Goal: Contribute content

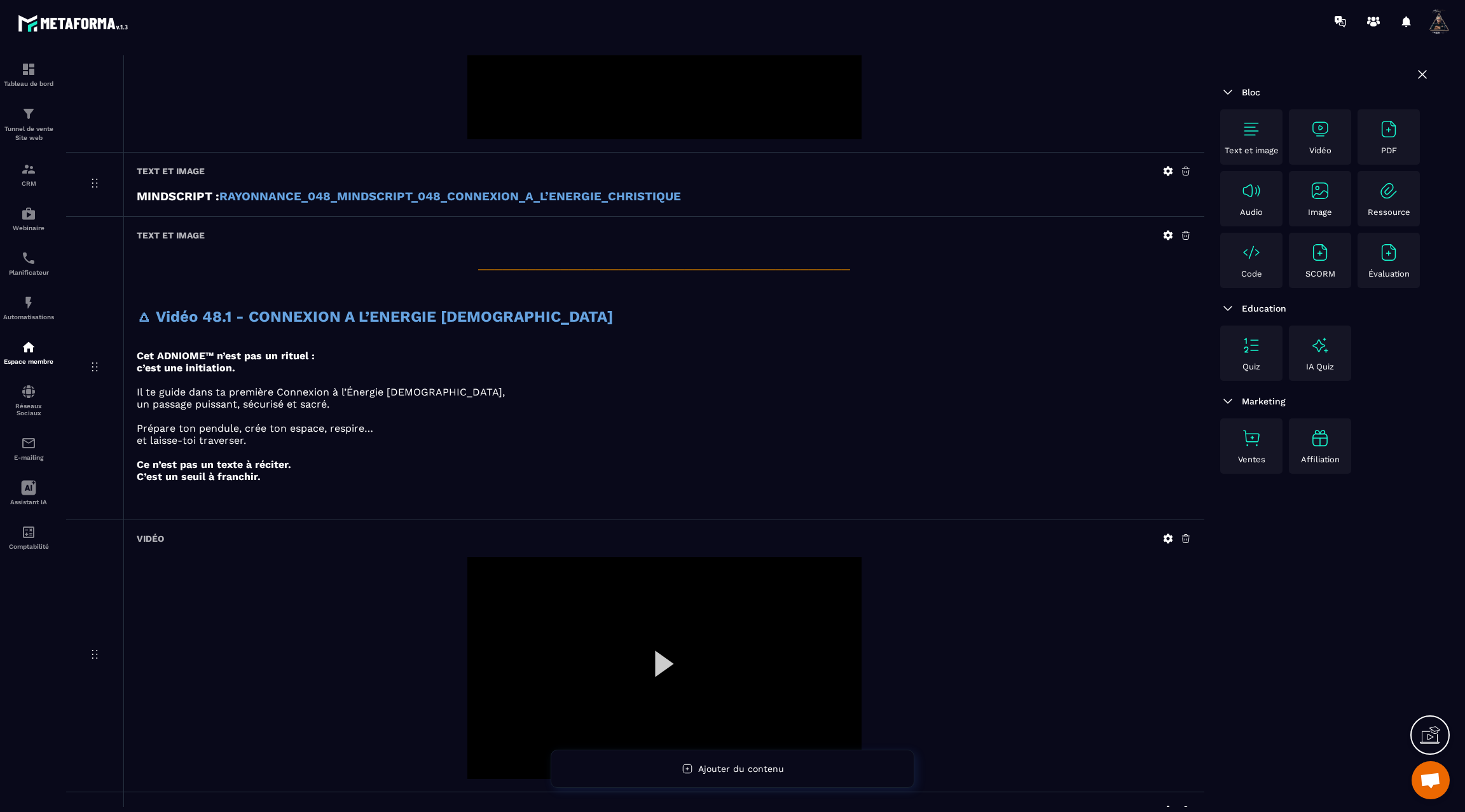
scroll to position [645, 0]
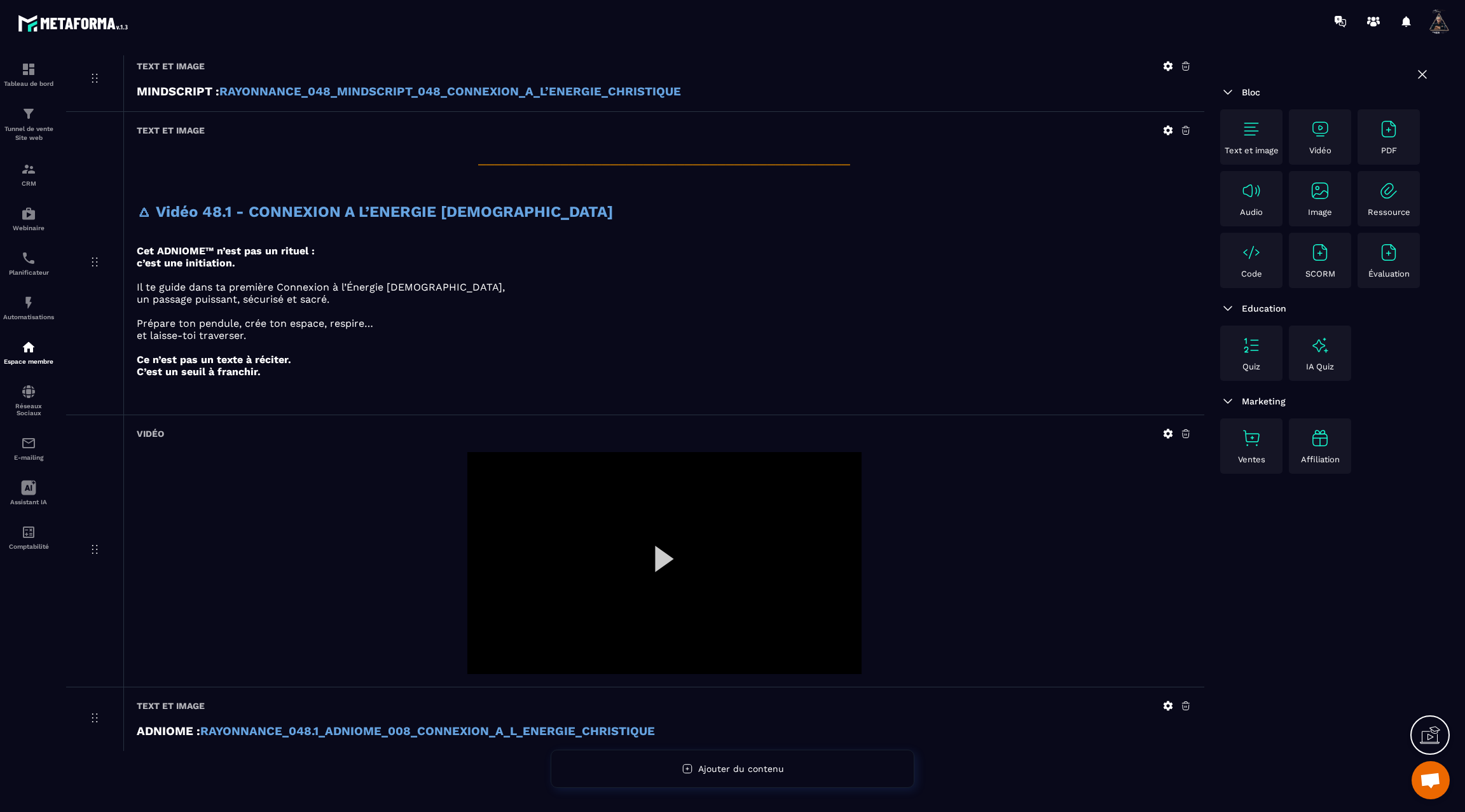
click at [655, 546] on div at bounding box center [664, 564] width 394 height 222
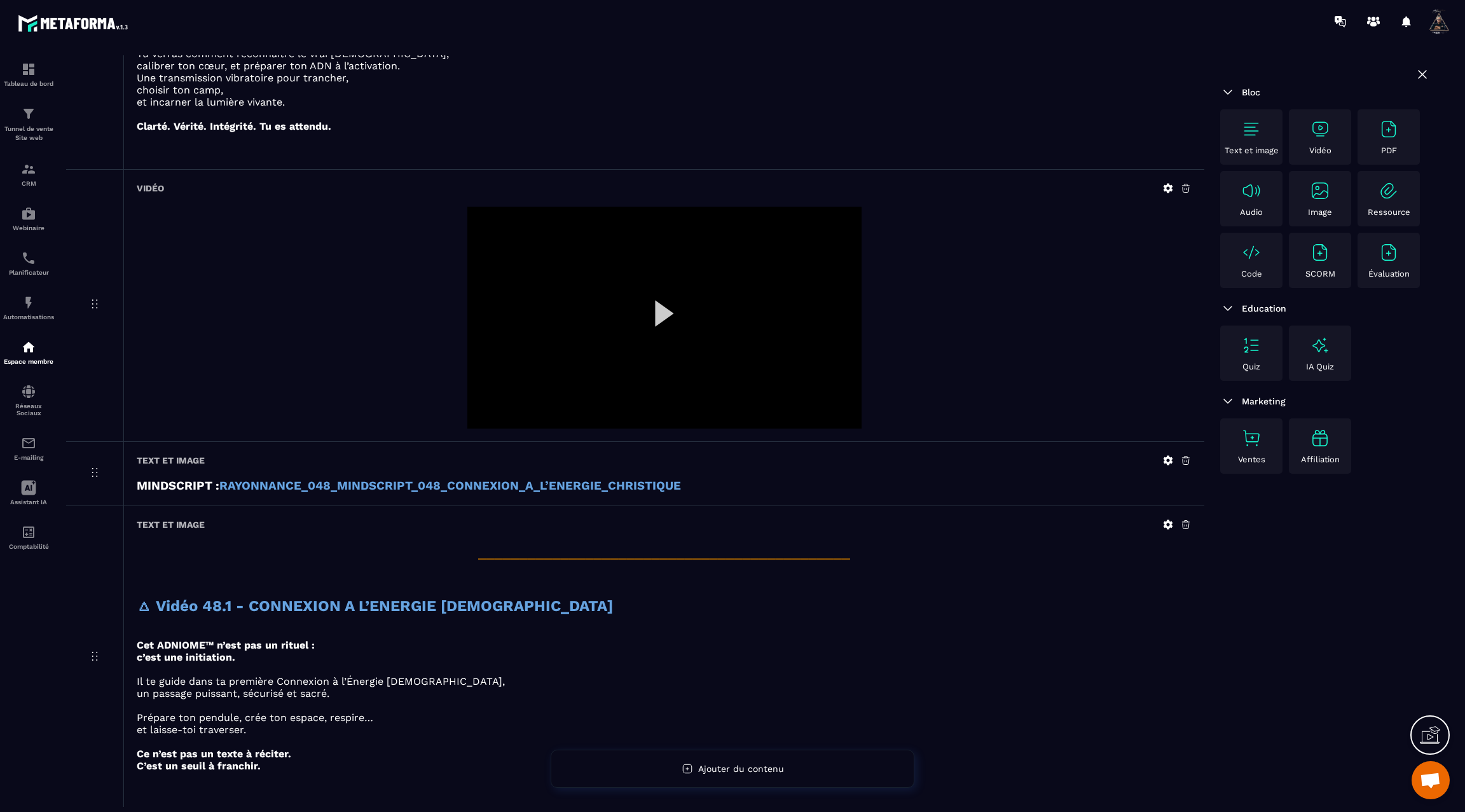
scroll to position [0, 0]
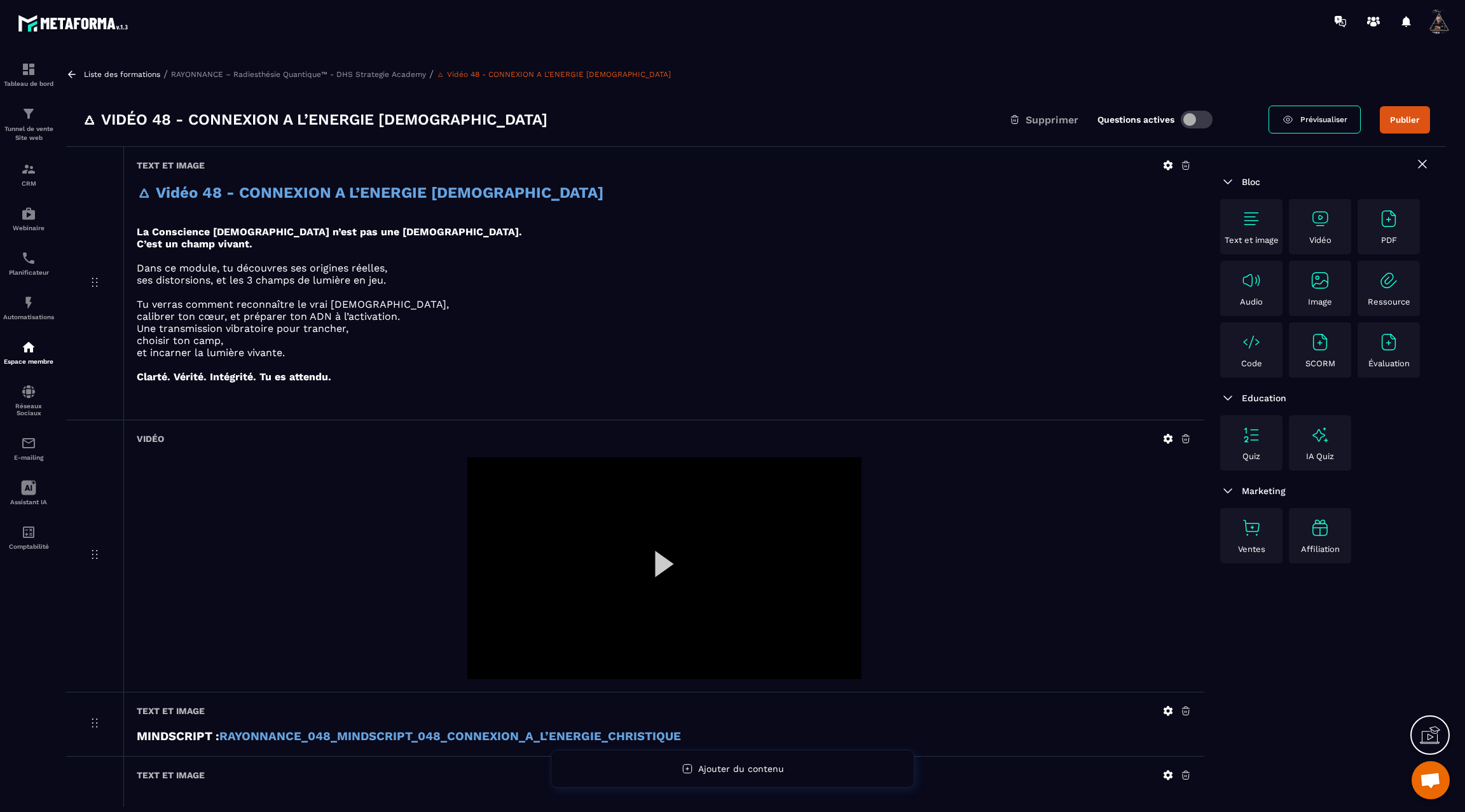
click at [667, 557] on div at bounding box center [664, 568] width 394 height 222
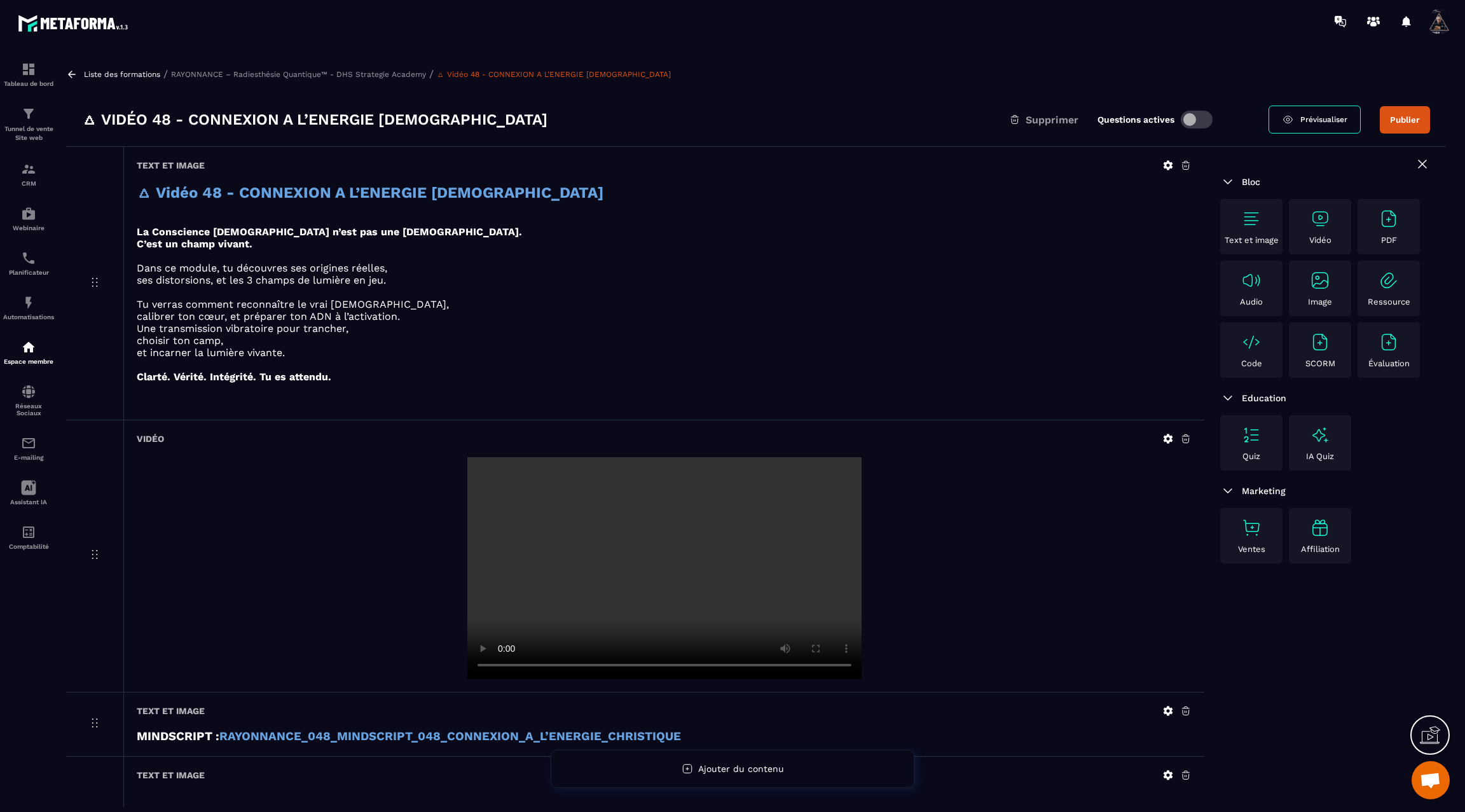
click at [1400, 121] on button "Publier" at bounding box center [1405, 120] width 51 height 27
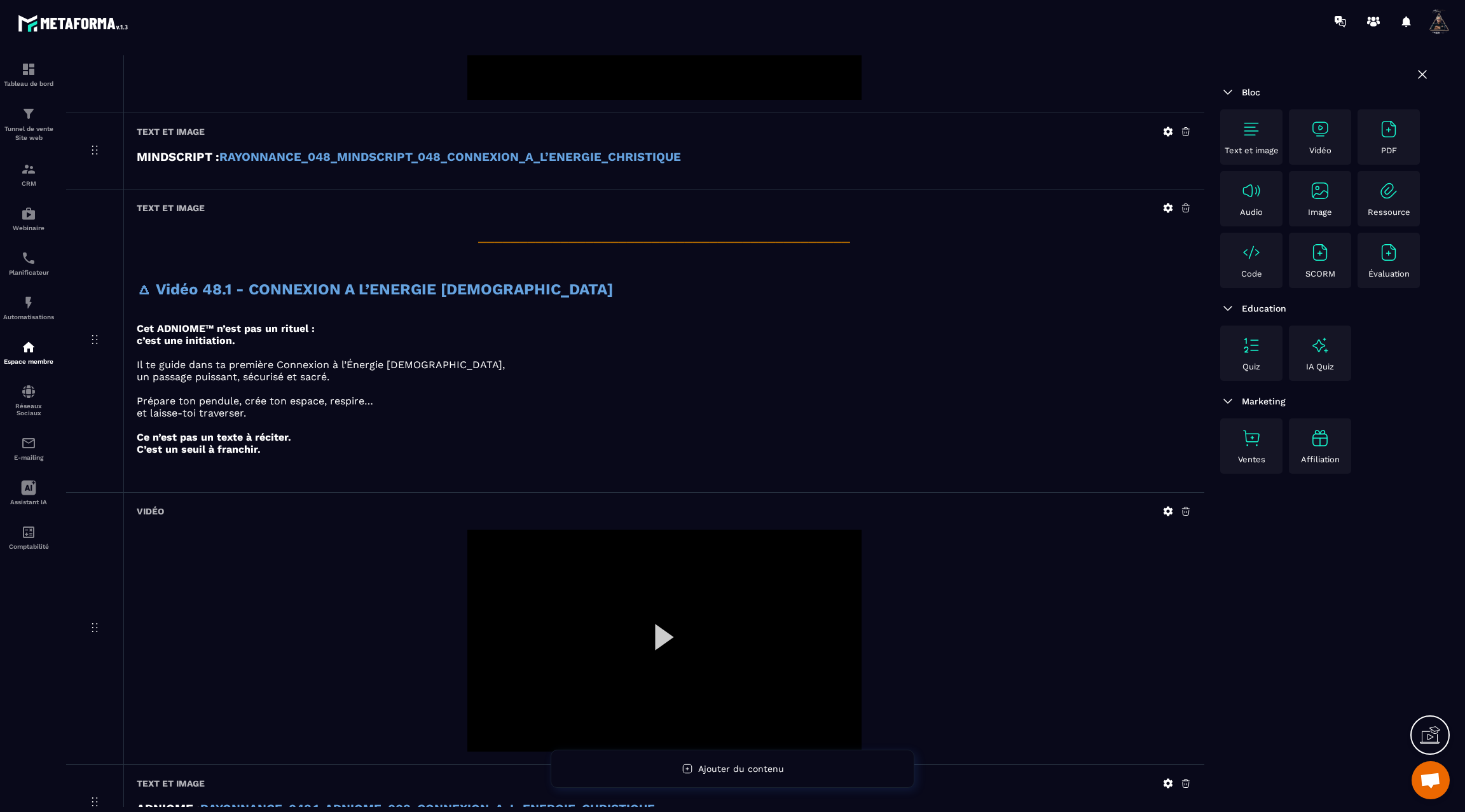
scroll to position [2175, 0]
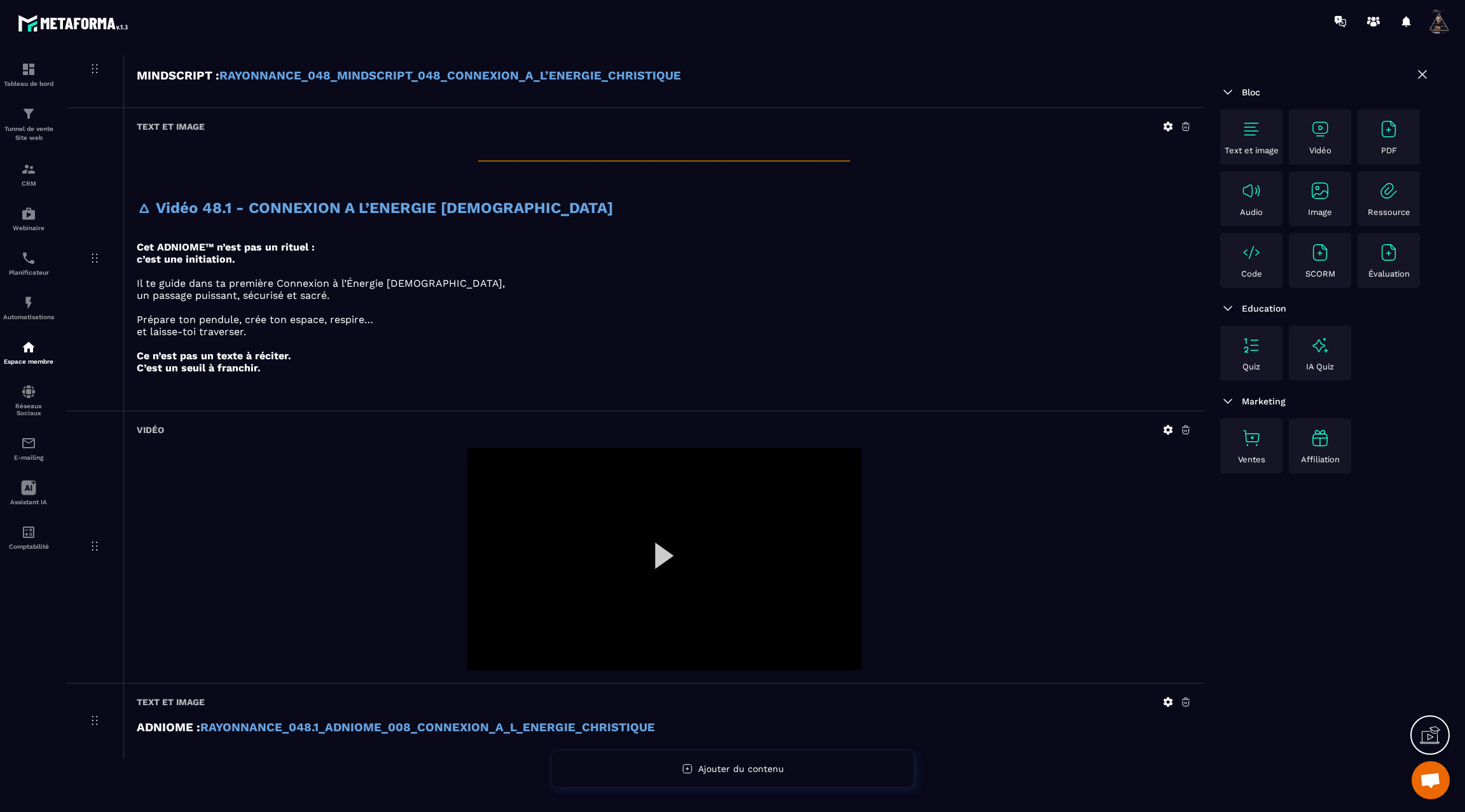
click at [1168, 425] on icon at bounding box center [1168, 430] width 12 height 12
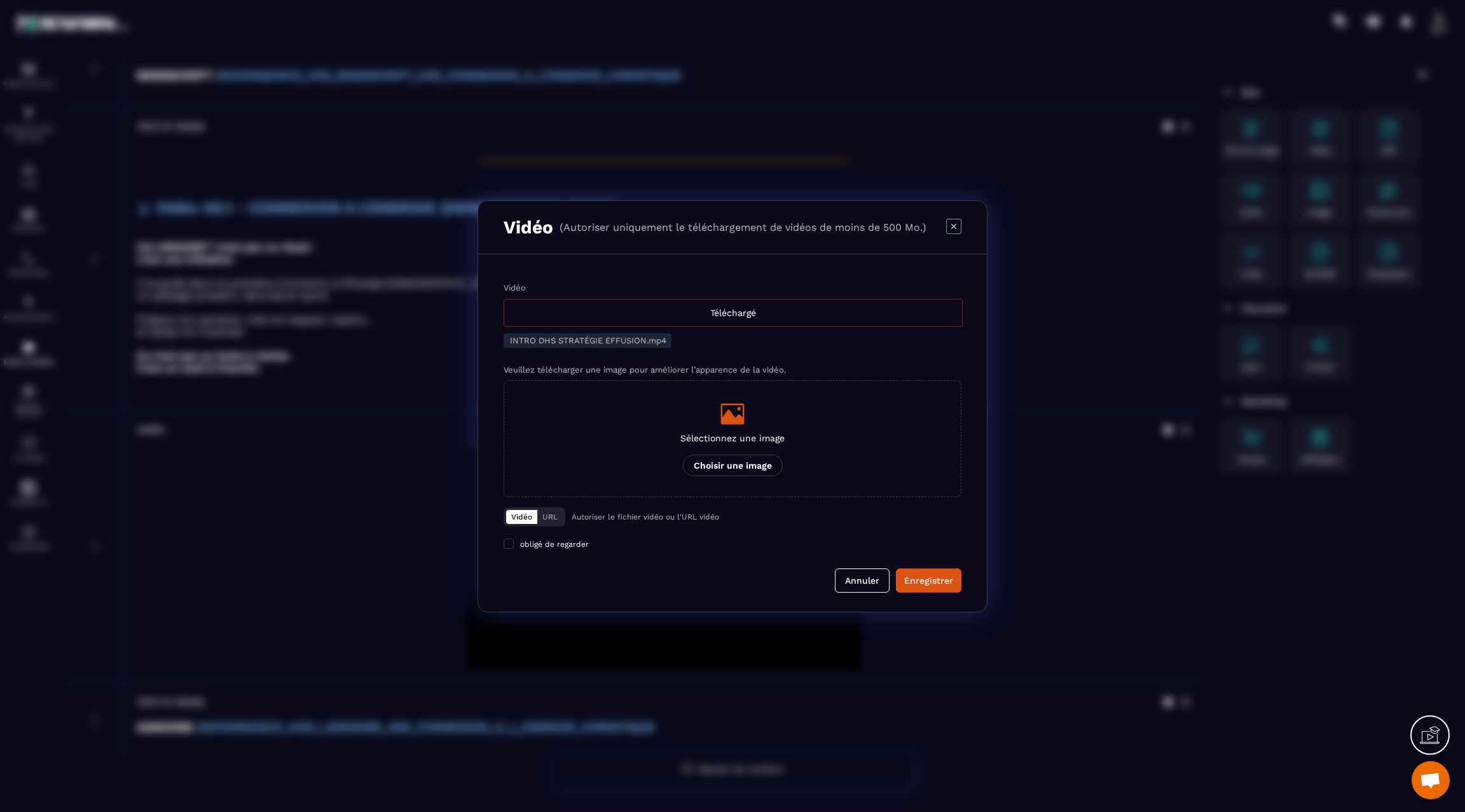
click at [799, 323] on div "Téléchargé" at bounding box center [733, 313] width 459 height 28
click at [0, 0] on input "Vidéo Téléchargé" at bounding box center [0, 0] width 0 height 0
click at [929, 590] on button "Enregistrer" at bounding box center [928, 580] width 66 height 24
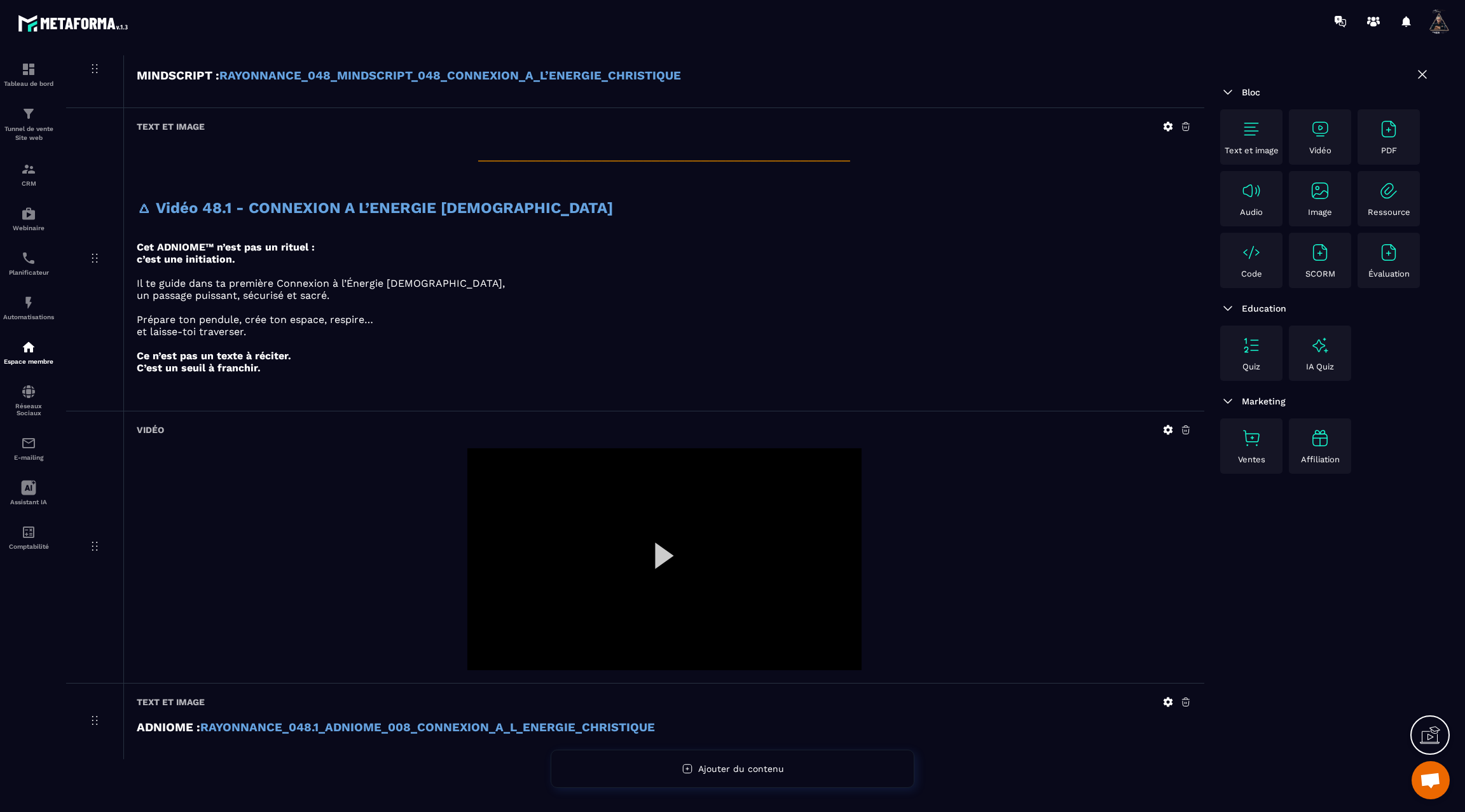
click at [659, 540] on div at bounding box center [664, 559] width 394 height 222
